Goal: Task Accomplishment & Management: Use online tool/utility

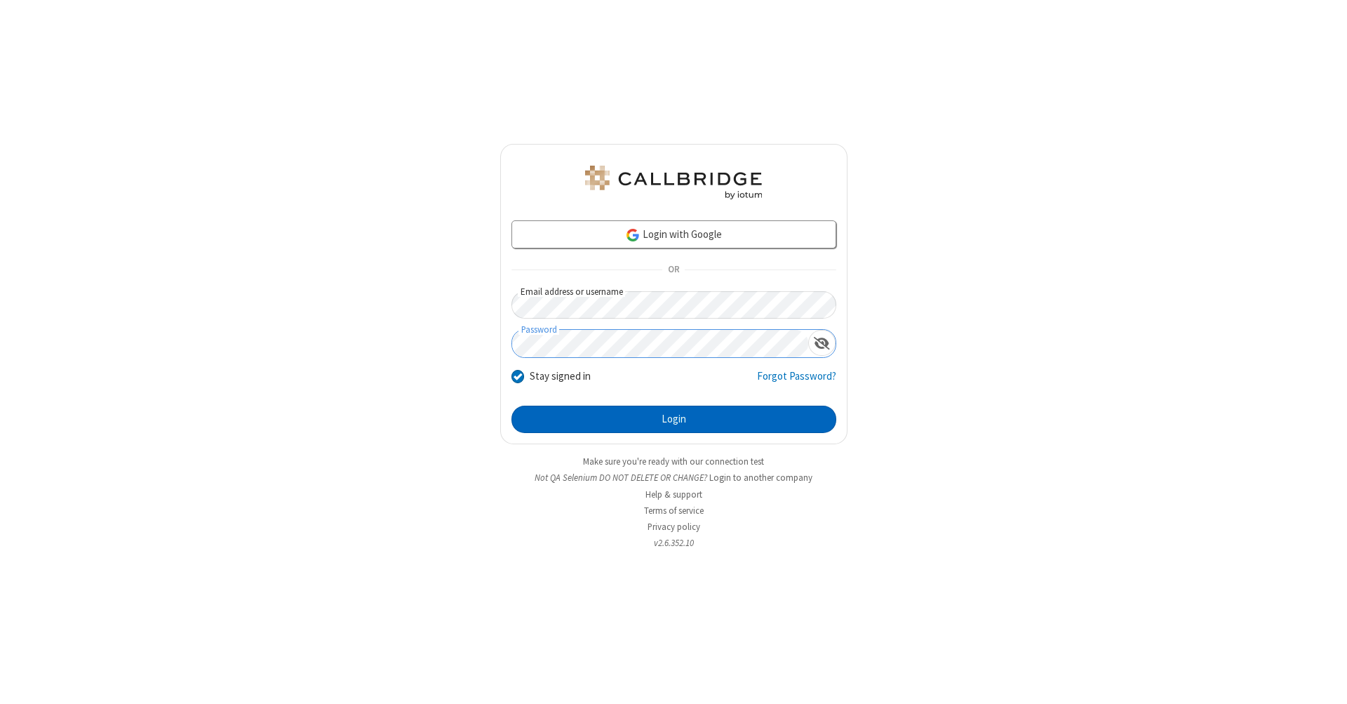
click at [674, 420] on button "Login" at bounding box center [674, 420] width 325 height 28
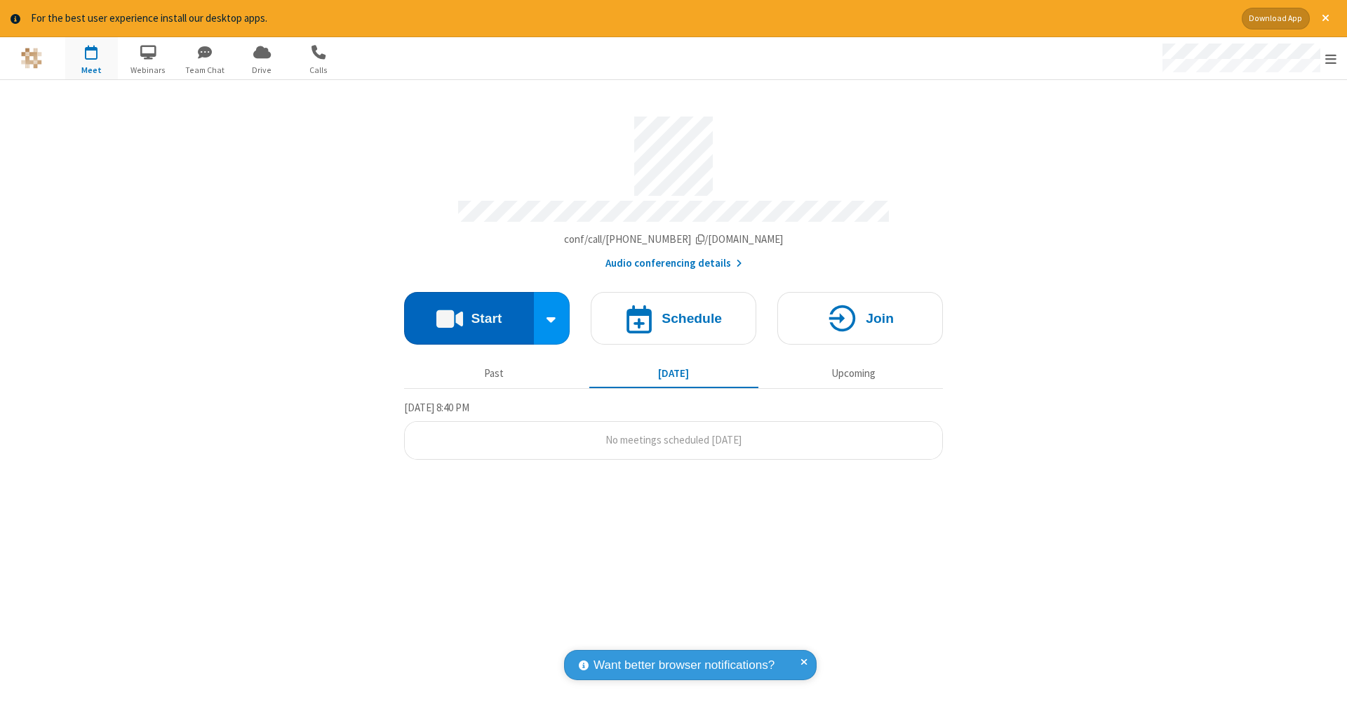
click at [469, 311] on button "Start" at bounding box center [469, 318] width 130 height 53
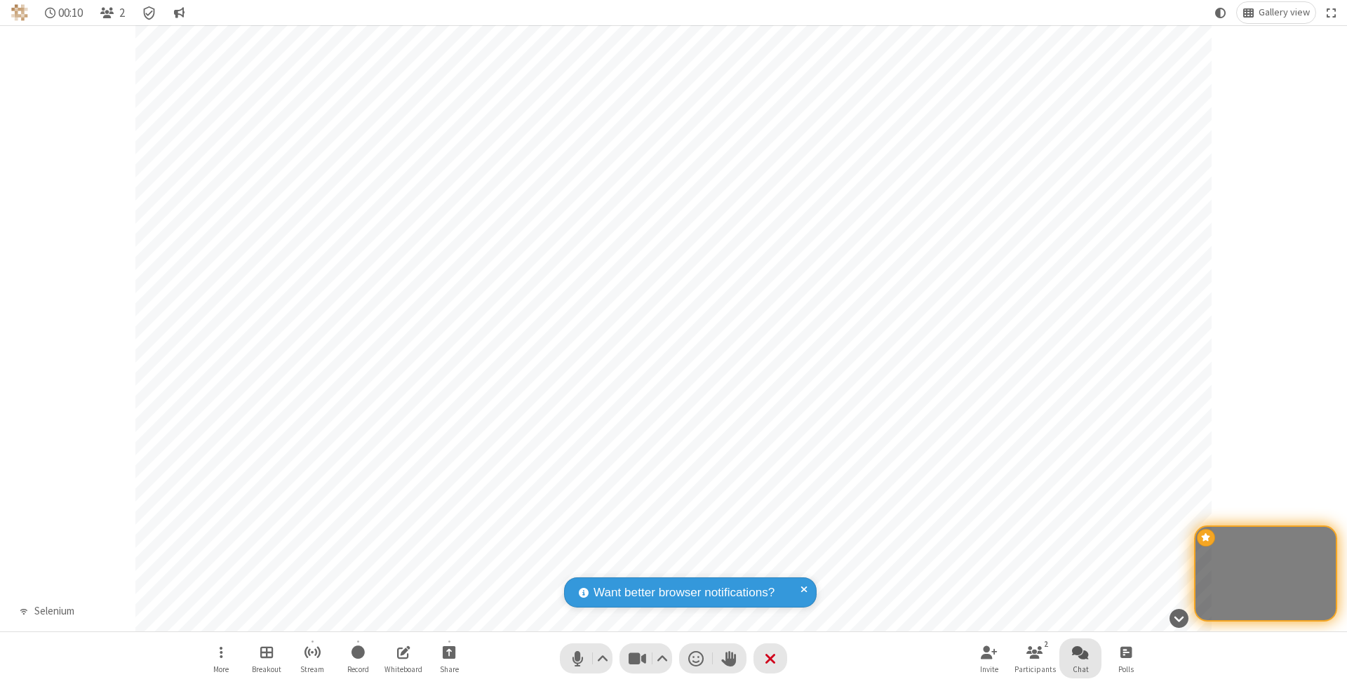
click at [1080, 652] on span "Open chat" at bounding box center [1080, 652] width 17 height 18
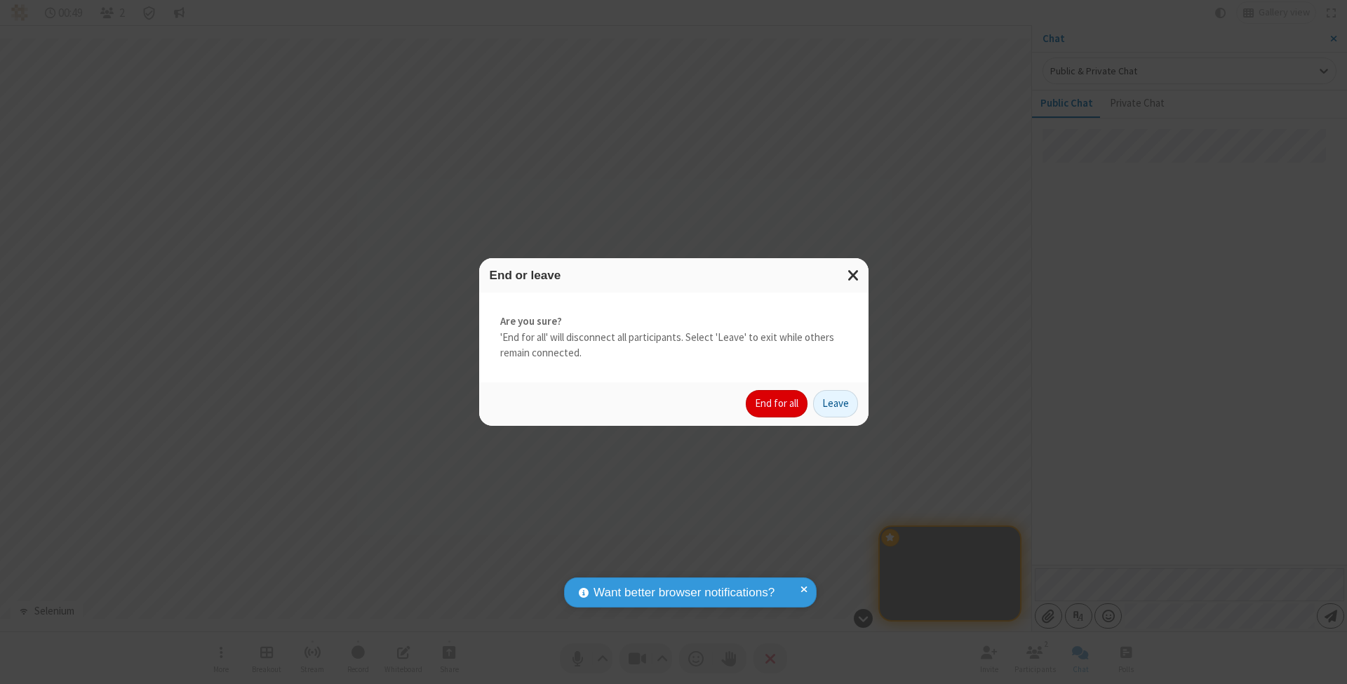
click at [778, 403] on button "End for all" at bounding box center [777, 404] width 62 height 28
